Goal: Information Seeking & Learning: Find specific fact

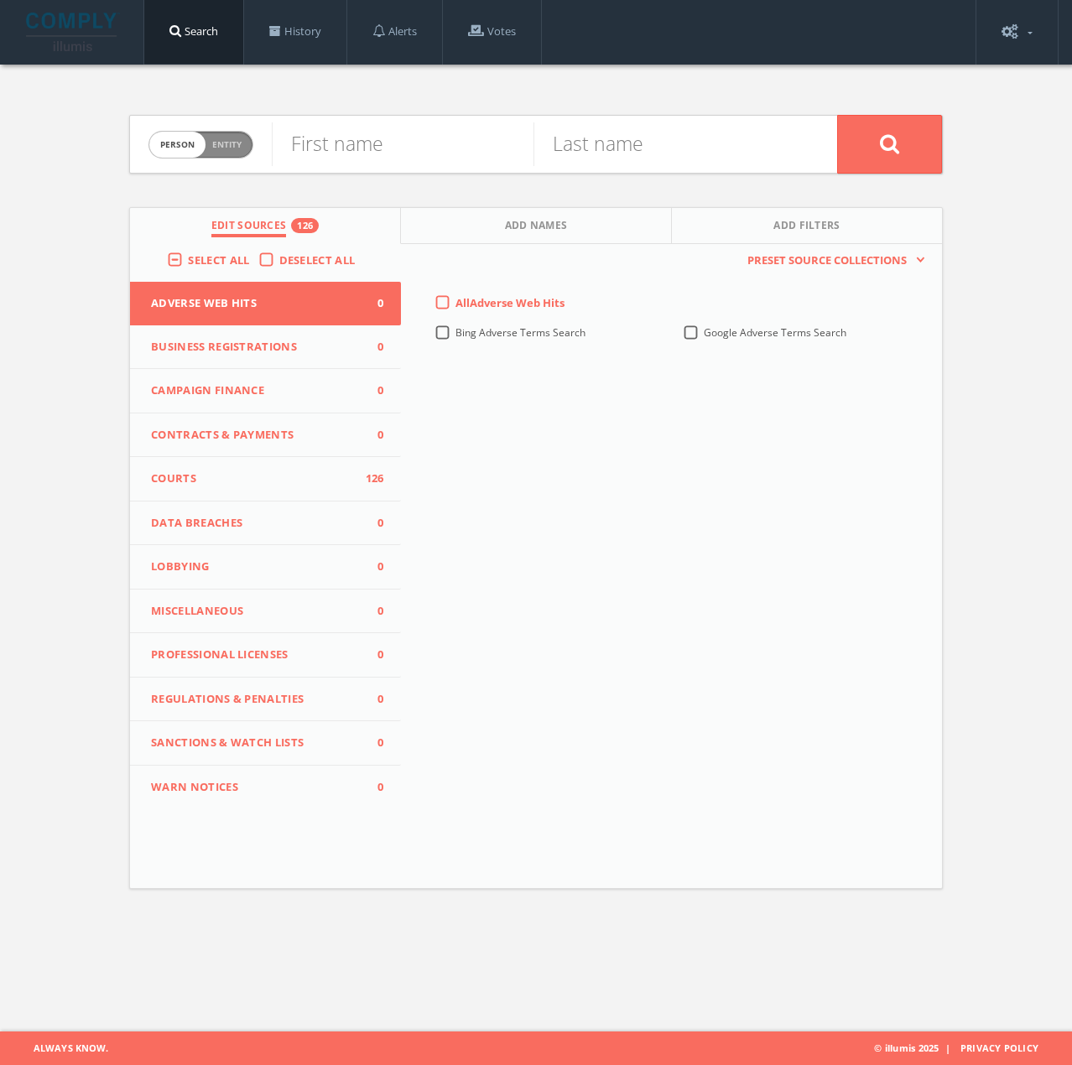
click at [181, 263] on div "Select All" at bounding box center [212, 259] width 91 height 15
click at [188, 258] on label "Select All" at bounding box center [223, 260] width 70 height 17
click at [0, 0] on input "Select All" at bounding box center [0, 0] width 0 height 0
click at [188, 264] on label "Select All" at bounding box center [223, 260] width 70 height 17
click at [0, 0] on input "Select All" at bounding box center [0, 0] width 0 height 0
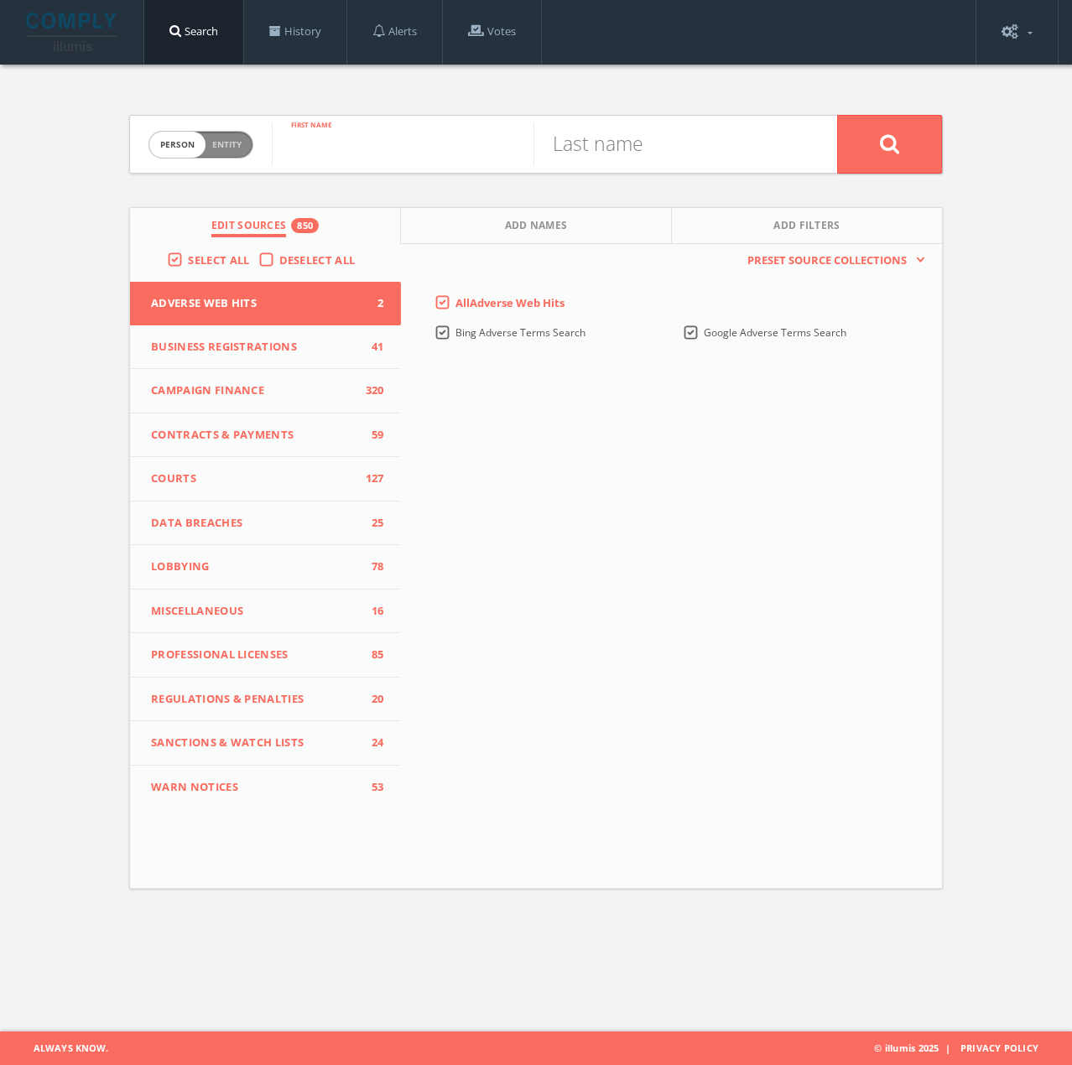
click at [331, 148] on input "text" at bounding box center [403, 144] width 262 height 44
type input "[PERSON_NAME]"
click at [837, 115] on button at bounding box center [889, 144] width 105 height 59
